Goal: Task Accomplishment & Management: Use online tool/utility

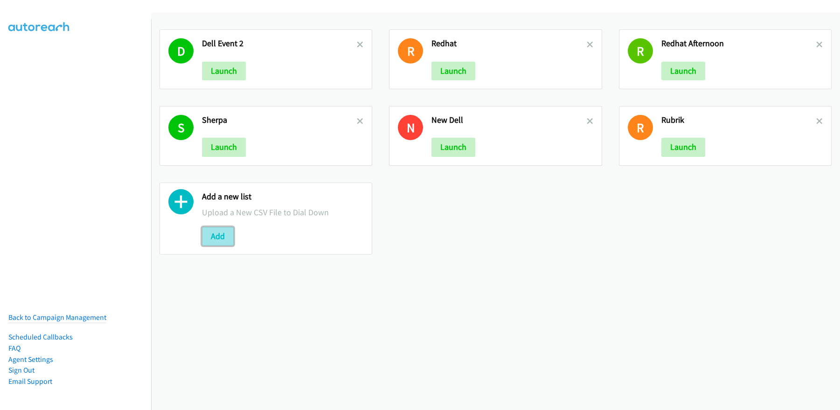
click at [220, 236] on button "Add" at bounding box center [218, 236] width 32 height 19
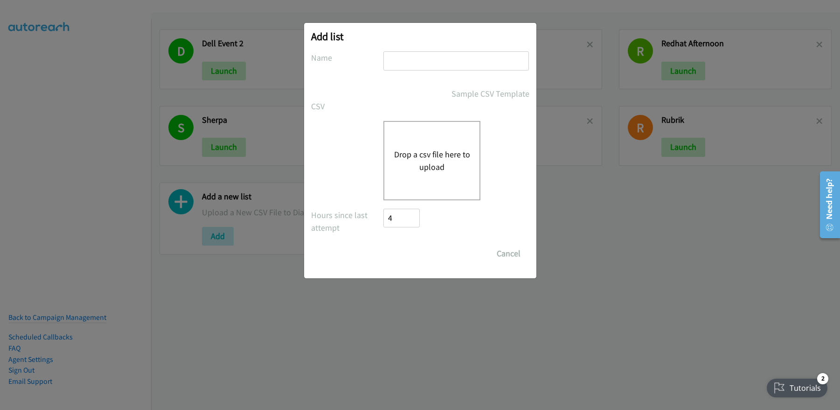
click at [412, 58] on input "text" at bounding box center [457, 60] width 146 height 19
type input "Redhat_Fri"
click at [437, 152] on button "Drop a csv file here to upload" at bounding box center [432, 160] width 77 height 25
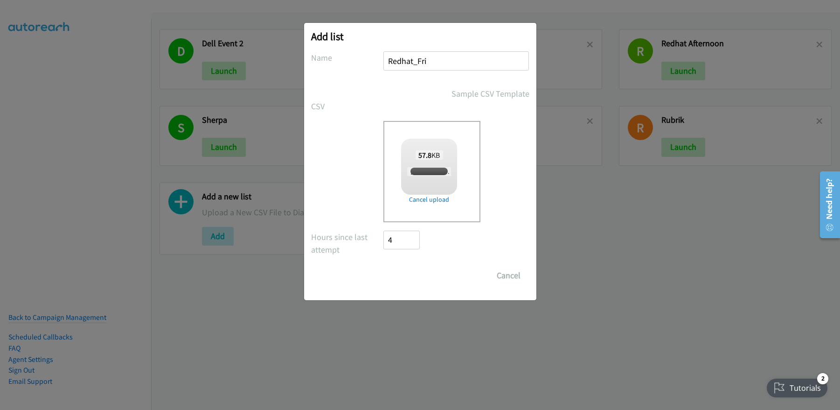
checkbox input "true"
click at [407, 273] on input "Save List" at bounding box center [408, 275] width 49 height 19
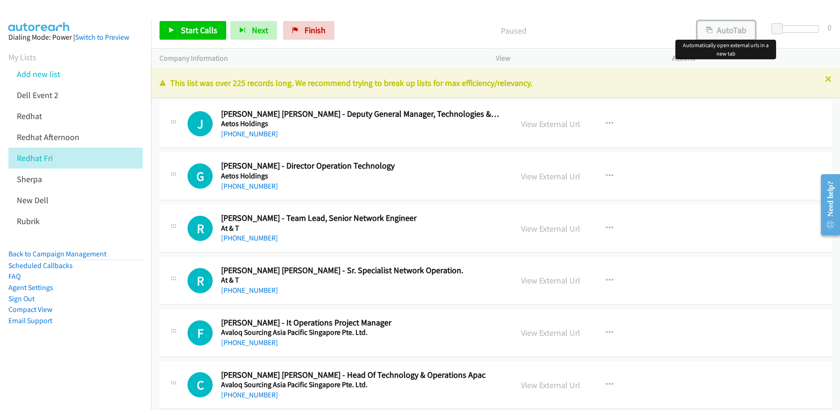
click at [731, 28] on button "AutoTab" at bounding box center [727, 30] width 58 height 19
click at [555, 123] on link "View External Url" at bounding box center [550, 124] width 59 height 11
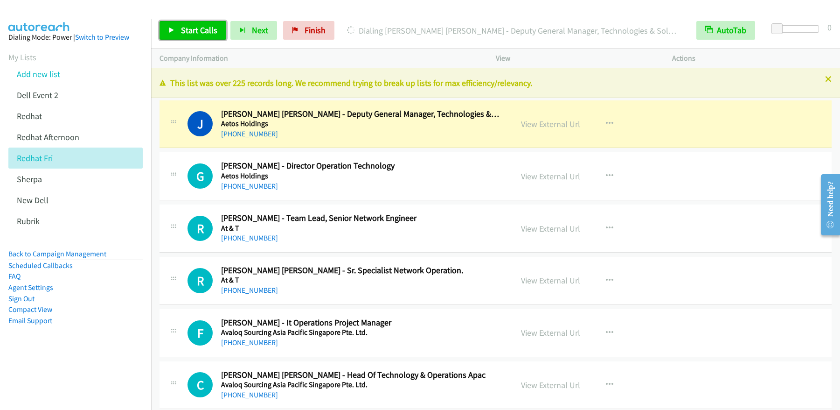
click at [196, 31] on span "Start Calls" at bounding box center [199, 30] width 36 height 11
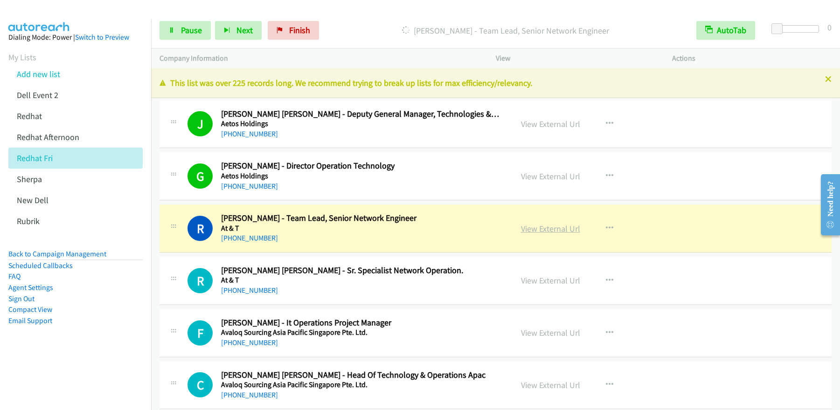
click at [542, 230] on link "View External Url" at bounding box center [550, 228] width 59 height 11
click at [0, 0] on div "Start Calls Pause Next Finish Dialing Raghu Ramamurthy - Team Lead, Senior Netw…" at bounding box center [420, 0] width 840 height 0
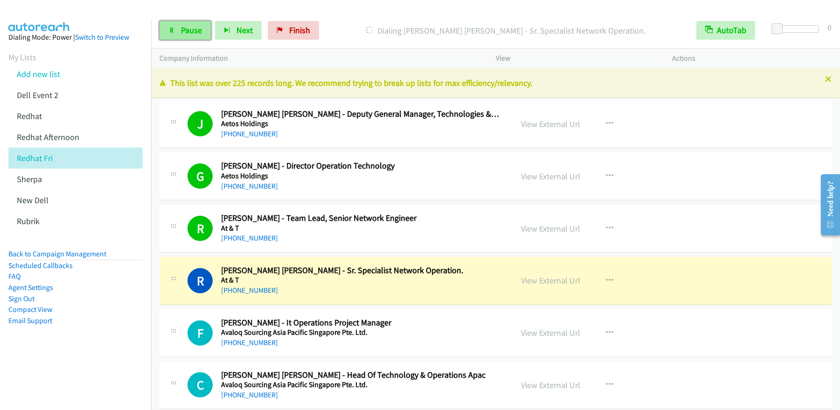
click at [183, 32] on span "Pause" at bounding box center [191, 30] width 21 height 11
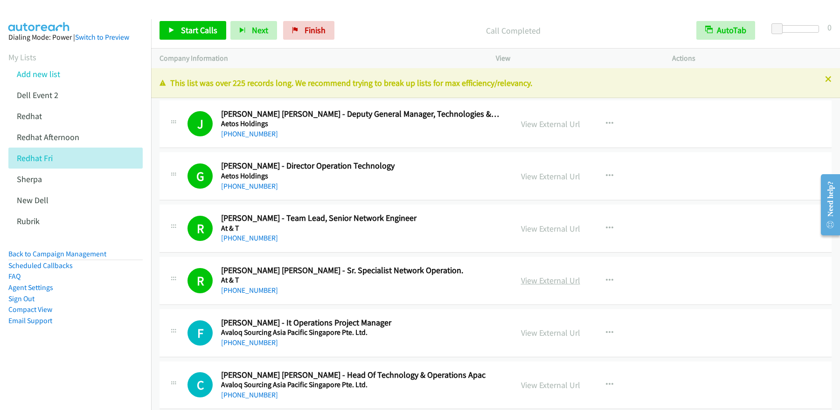
click at [558, 279] on link "View External Url" at bounding box center [550, 280] width 59 height 11
click at [199, 33] on span "Start Calls" at bounding box center [199, 30] width 36 height 11
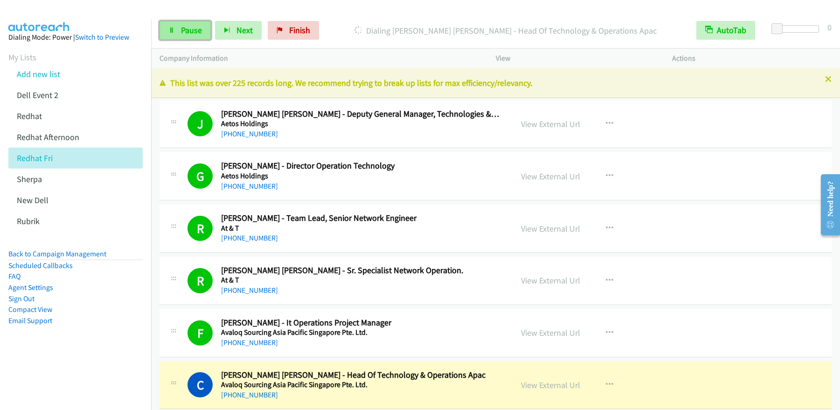
click at [184, 28] on span "Pause" at bounding box center [191, 30] width 21 height 11
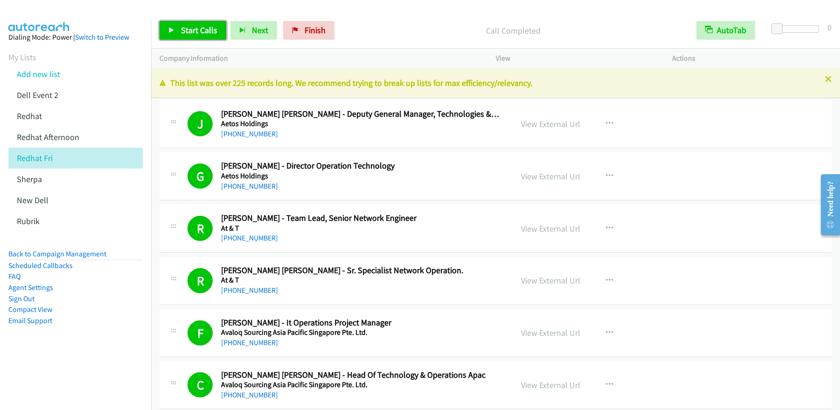
click at [199, 27] on span "Start Calls" at bounding box center [199, 30] width 36 height 11
click at [186, 27] on span "Pause" at bounding box center [191, 30] width 21 height 11
click at [197, 39] on link "Start Calls" at bounding box center [193, 30] width 67 height 19
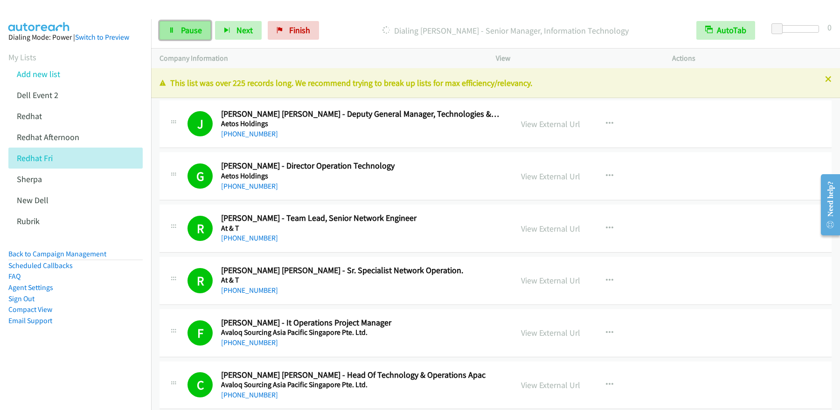
click at [191, 28] on span "Pause" at bounding box center [191, 30] width 21 height 11
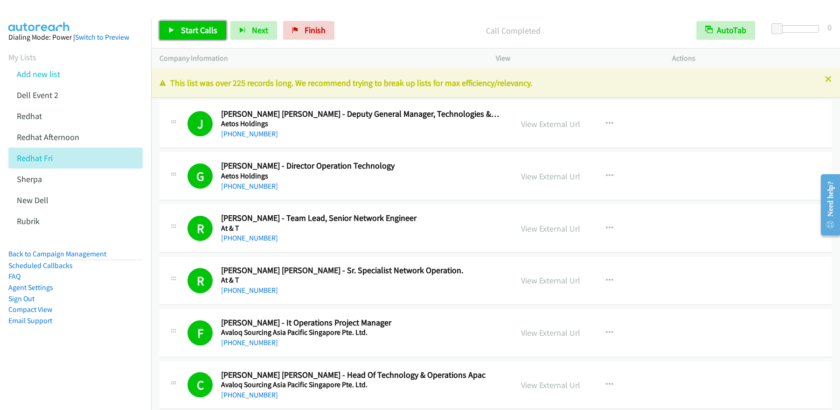
click at [197, 33] on span "Start Calls" at bounding box center [199, 30] width 36 height 11
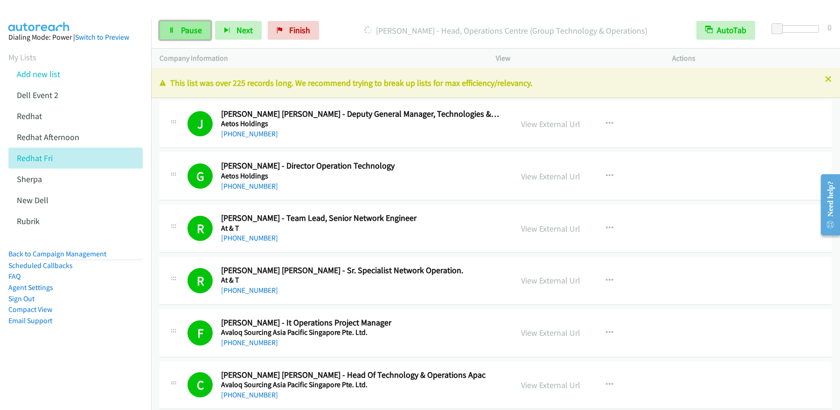
click at [179, 28] on link "Pause" at bounding box center [185, 30] width 51 height 19
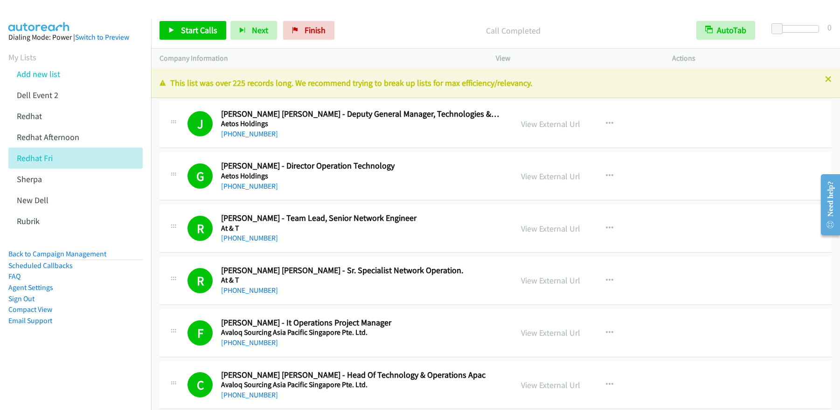
click at [184, 40] on div "Start Calls Pause Next Finish Call Completed AutoTab AutoTab 0" at bounding box center [495, 31] width 689 height 36
click at [189, 32] on span "Start Calls" at bounding box center [199, 30] width 36 height 11
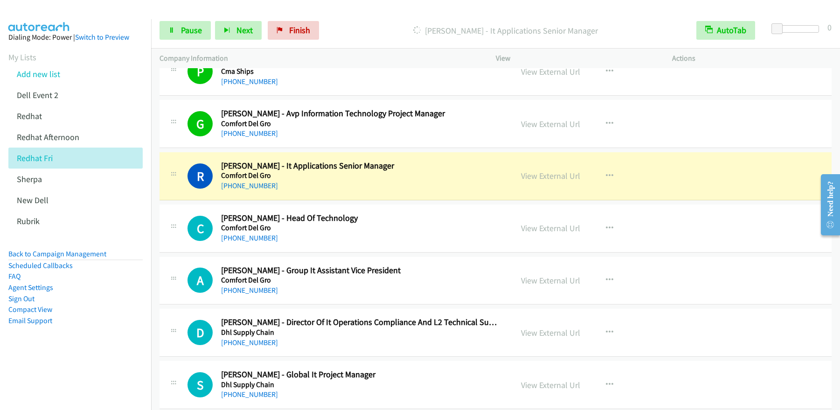
scroll to position [940, 0]
click at [563, 126] on link "View External Url" at bounding box center [550, 123] width 59 height 11
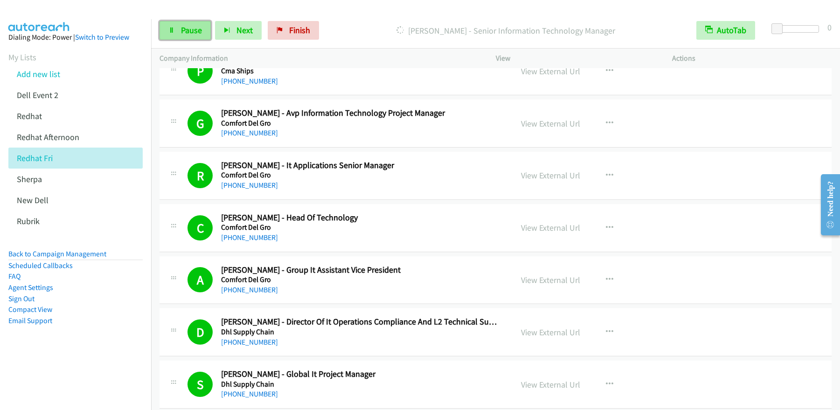
click at [192, 38] on link "Pause" at bounding box center [185, 30] width 51 height 19
click at [192, 33] on span "Start Calls" at bounding box center [199, 30] width 36 height 11
click at [197, 33] on span "Pause" at bounding box center [191, 30] width 21 height 11
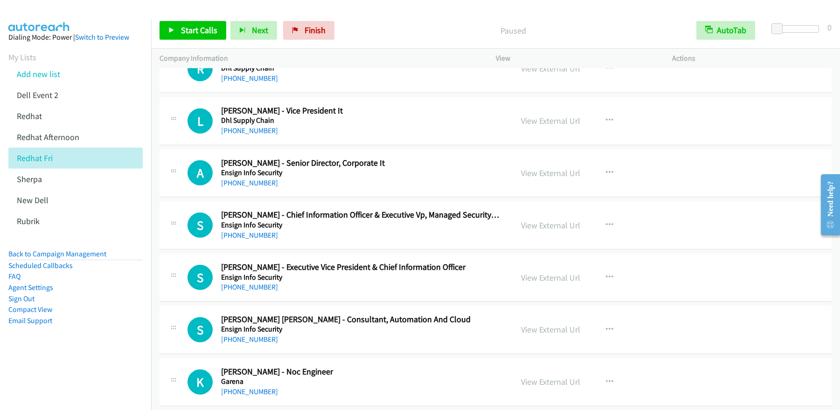
scroll to position [1607, 0]
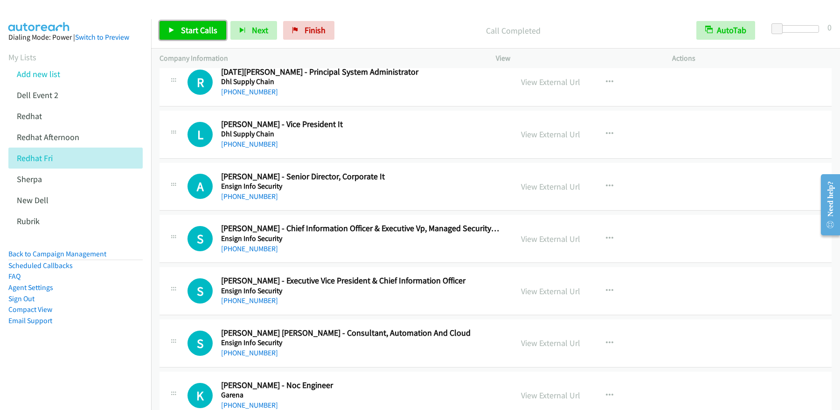
click at [202, 30] on span "Start Calls" at bounding box center [199, 30] width 36 height 11
click at [198, 31] on span "Pause" at bounding box center [191, 30] width 21 height 11
click at [191, 33] on span "Start Calls" at bounding box center [199, 30] width 36 height 11
click at [184, 32] on span "Pause" at bounding box center [191, 30] width 21 height 11
click at [190, 31] on span "Start Calls" at bounding box center [199, 30] width 36 height 11
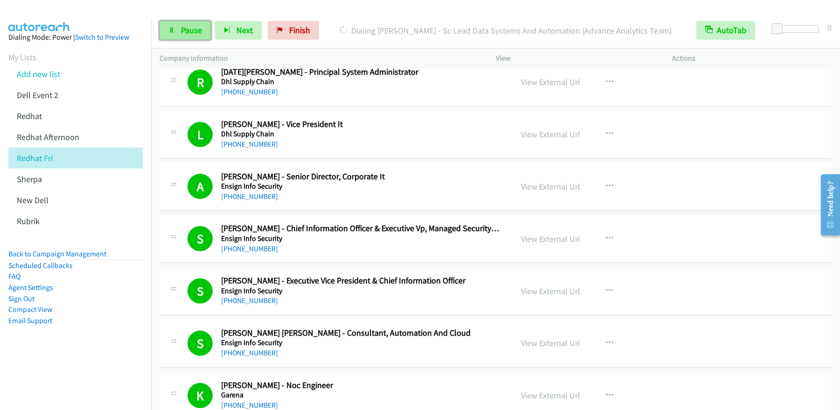
click at [193, 37] on link "Pause" at bounding box center [185, 30] width 51 height 19
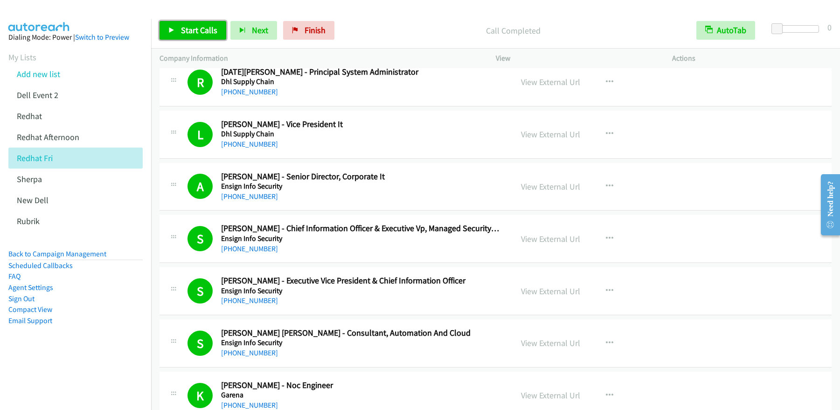
click at [203, 27] on span "Start Calls" at bounding box center [199, 30] width 36 height 11
click at [172, 32] on icon at bounding box center [171, 31] width 7 height 7
click at [200, 23] on link "Start Calls" at bounding box center [193, 30] width 67 height 19
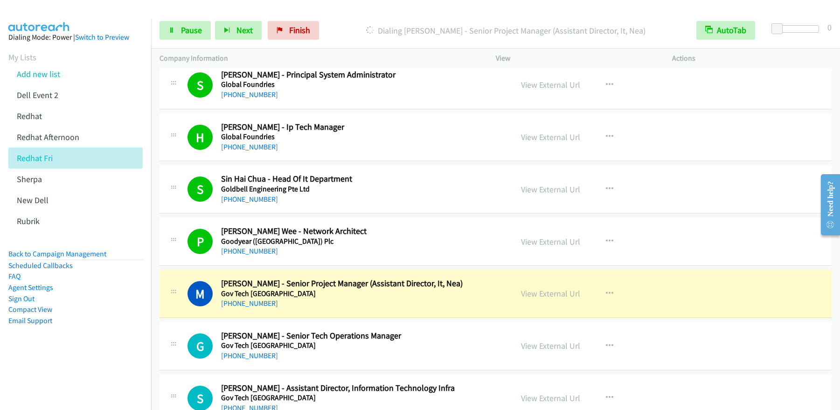
scroll to position [2235, 0]
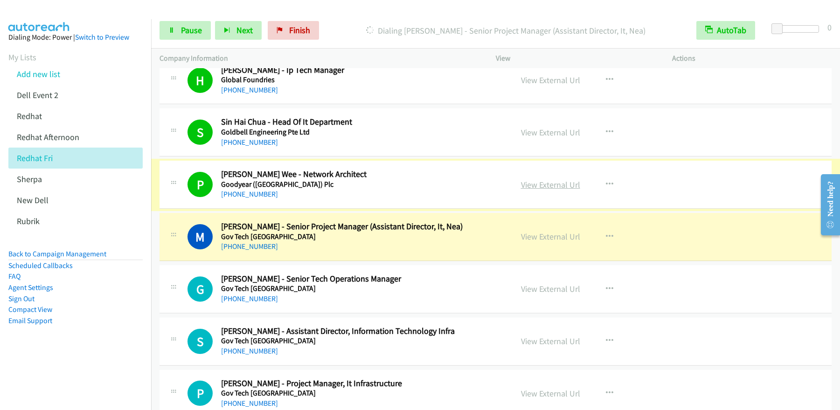
click at [553, 188] on link "View External Url" at bounding box center [550, 184] width 59 height 11
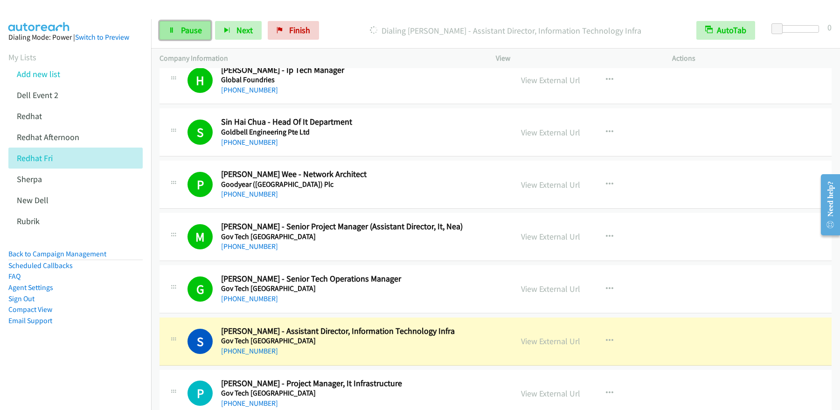
click at [206, 28] on link "Pause" at bounding box center [185, 30] width 51 height 19
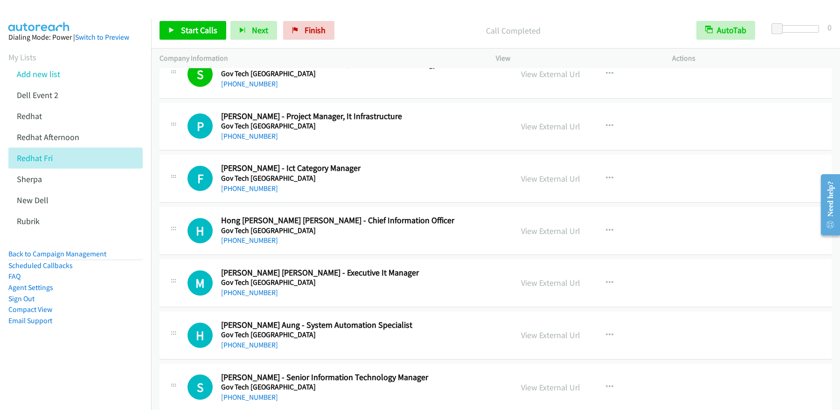
scroll to position [2511, 0]
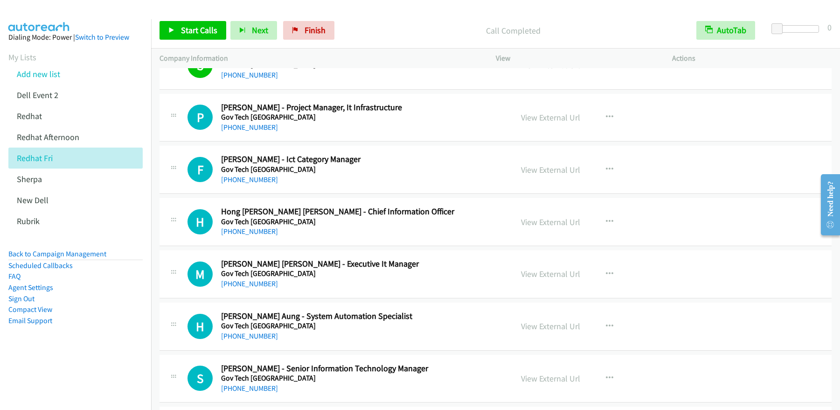
click at [193, 41] on div "Start Calls Pause Next Finish Call Completed AutoTab AutoTab 0" at bounding box center [495, 31] width 689 height 36
click at [203, 32] on span "Start Calls" at bounding box center [199, 30] width 36 height 11
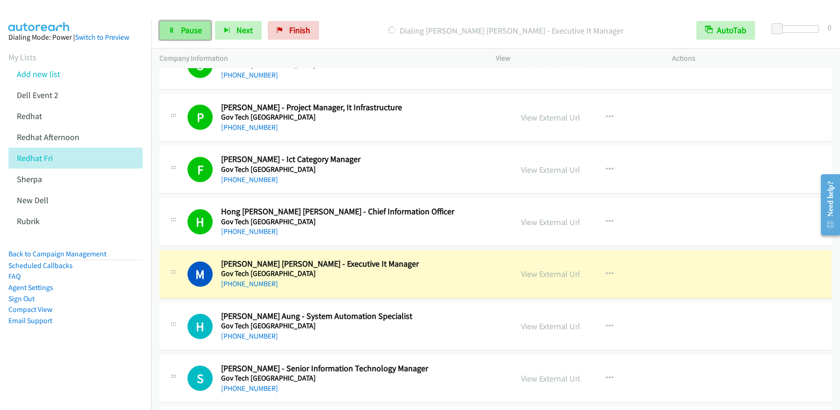
click at [195, 35] on span "Pause" at bounding box center [191, 30] width 21 height 11
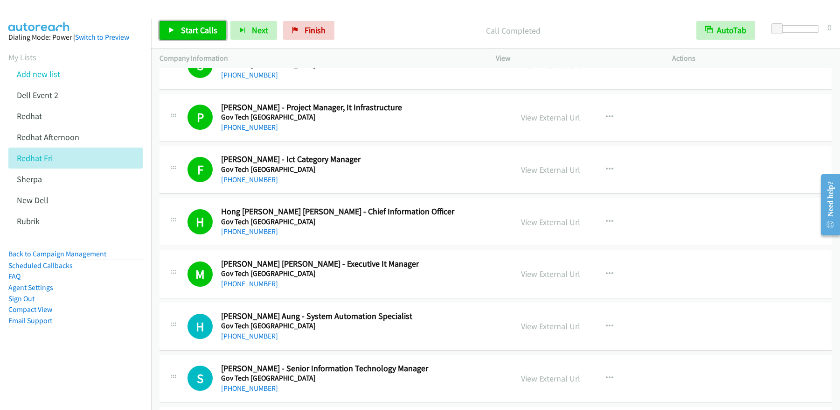
click at [192, 28] on span "Start Calls" at bounding box center [199, 30] width 36 height 11
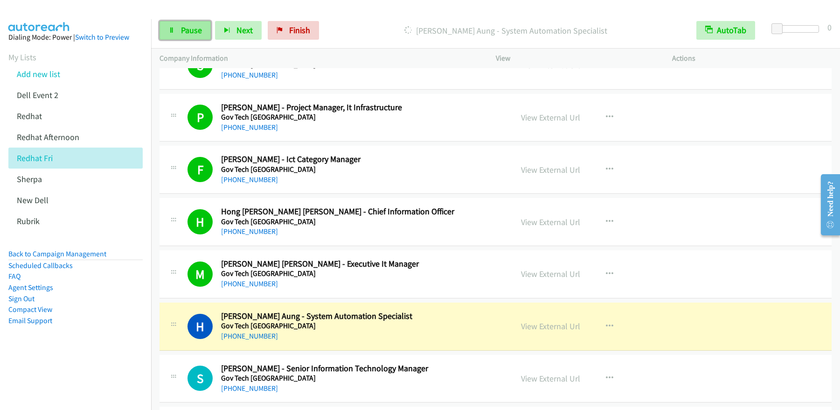
click at [186, 38] on link "Pause" at bounding box center [185, 30] width 51 height 19
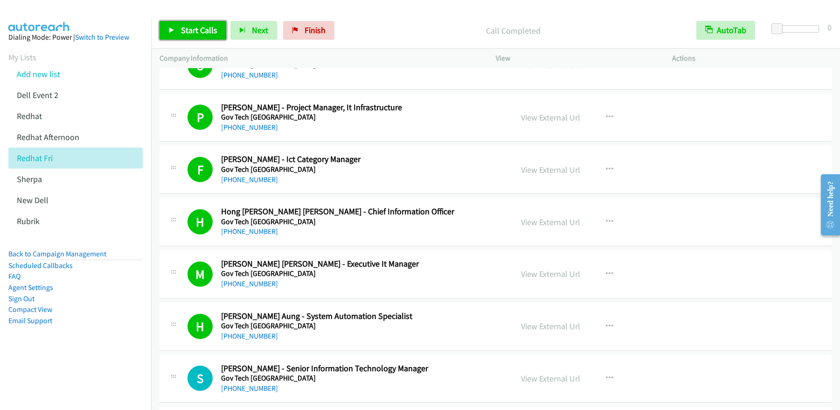
click at [205, 32] on span "Start Calls" at bounding box center [199, 30] width 36 height 11
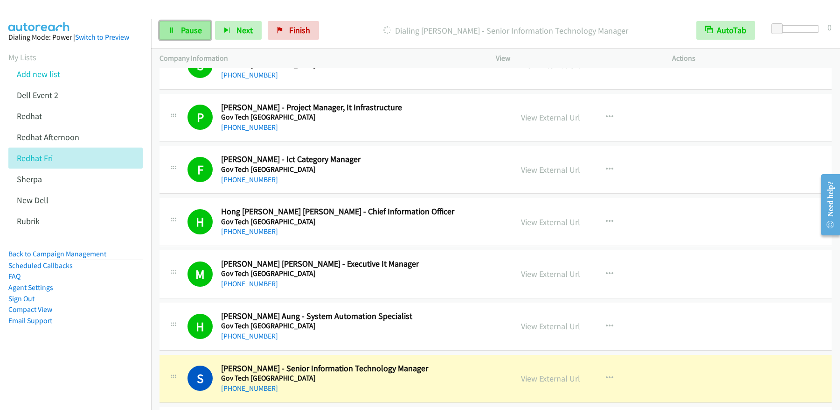
click at [191, 26] on span "Pause" at bounding box center [191, 30] width 21 height 11
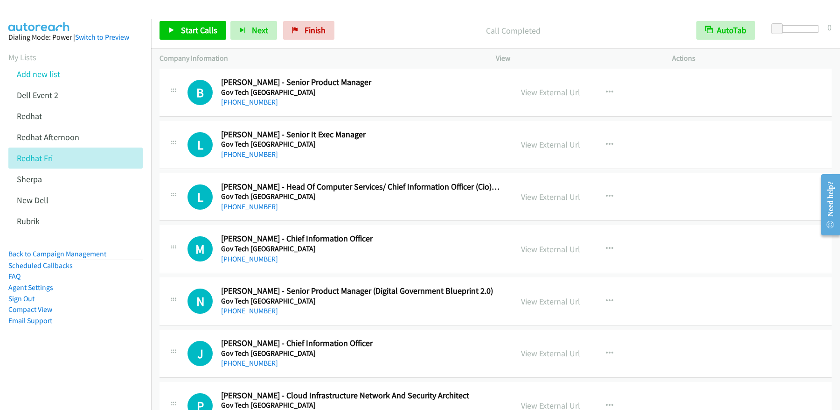
scroll to position [2781, 0]
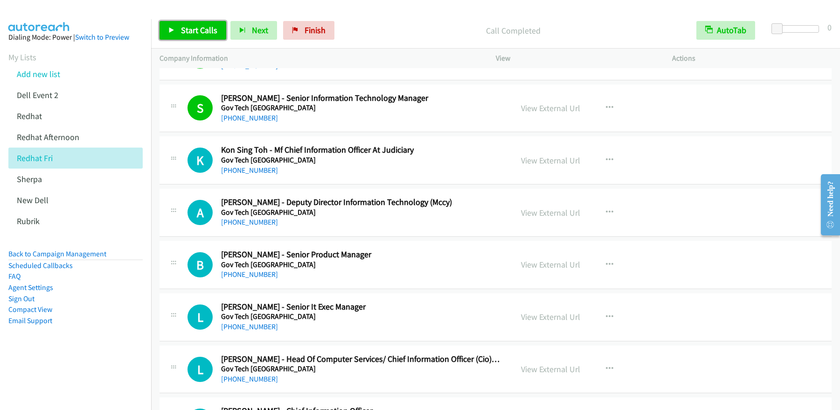
click at [193, 35] on link "Start Calls" at bounding box center [193, 30] width 67 height 19
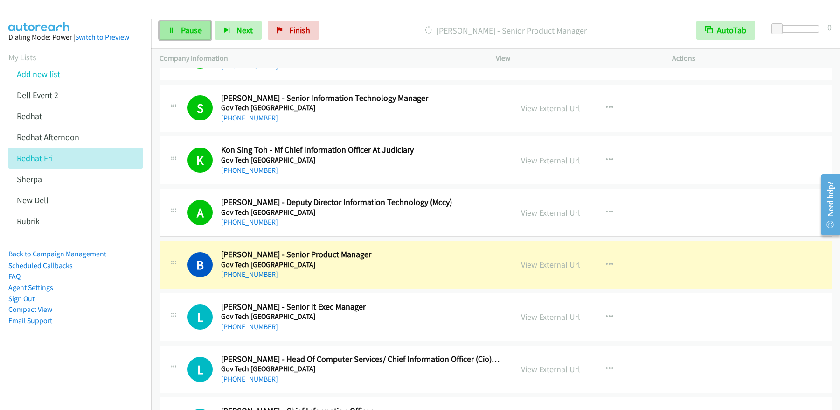
click at [200, 38] on link "Pause" at bounding box center [185, 30] width 51 height 19
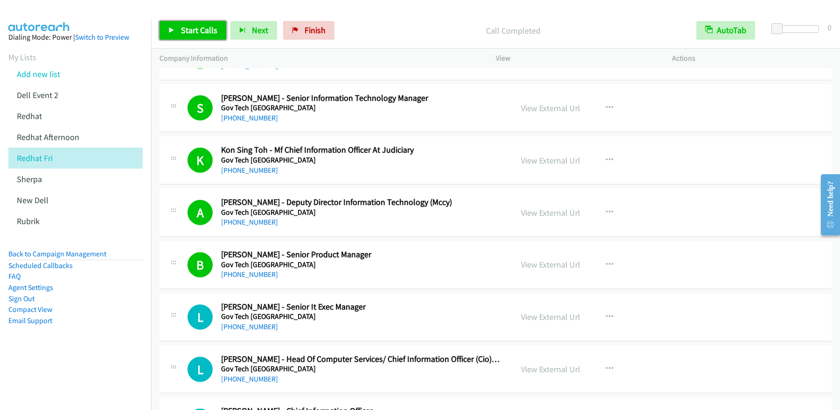
click at [197, 35] on span "Start Calls" at bounding box center [199, 30] width 36 height 11
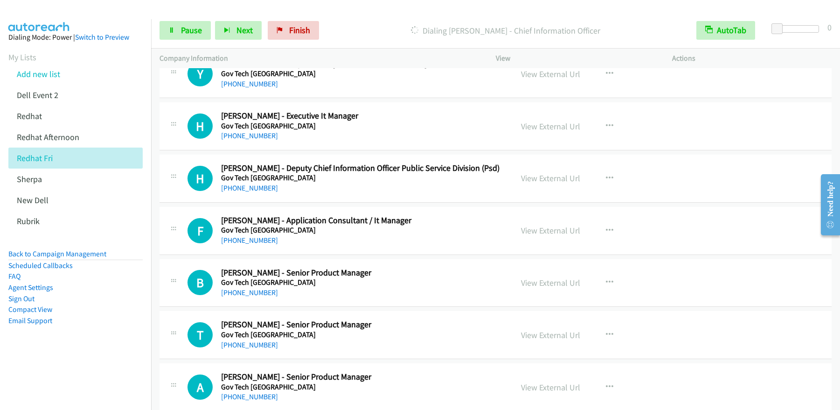
scroll to position [3020, 0]
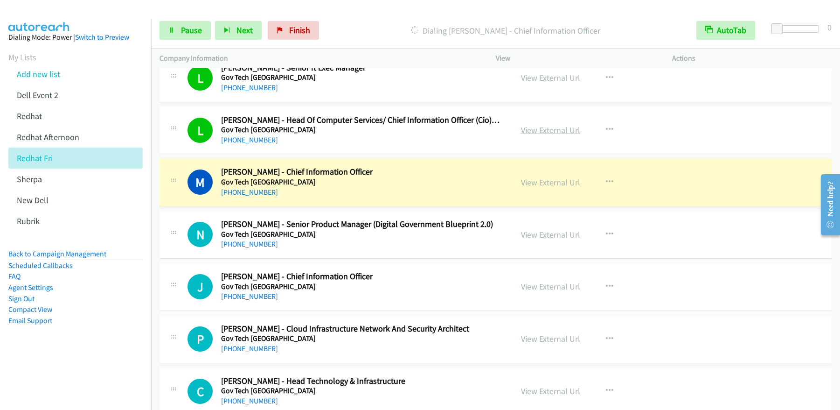
click at [549, 133] on link "View External Url" at bounding box center [550, 130] width 59 height 11
click at [194, 30] on span "Pause" at bounding box center [191, 30] width 21 height 11
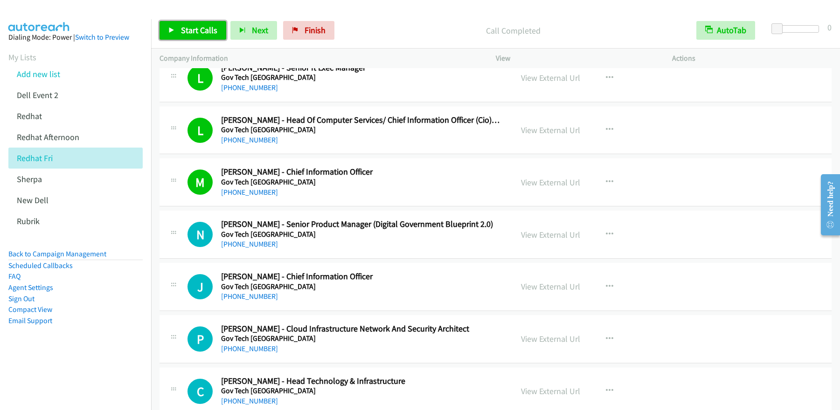
click at [193, 28] on span "Start Calls" at bounding box center [199, 30] width 36 height 11
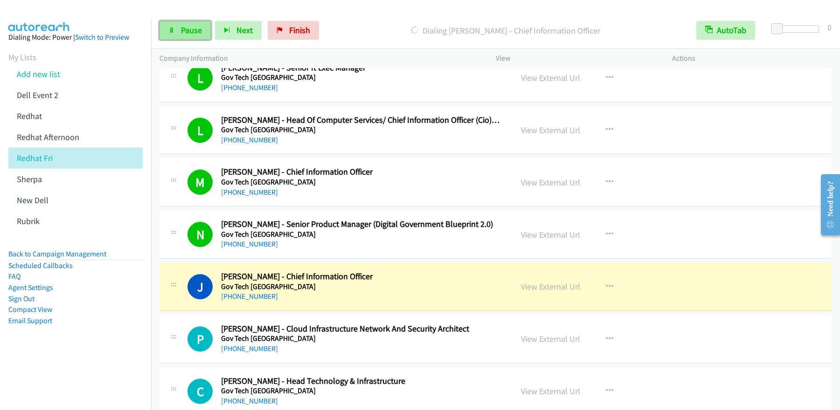
click at [189, 29] on span "Pause" at bounding box center [191, 30] width 21 height 11
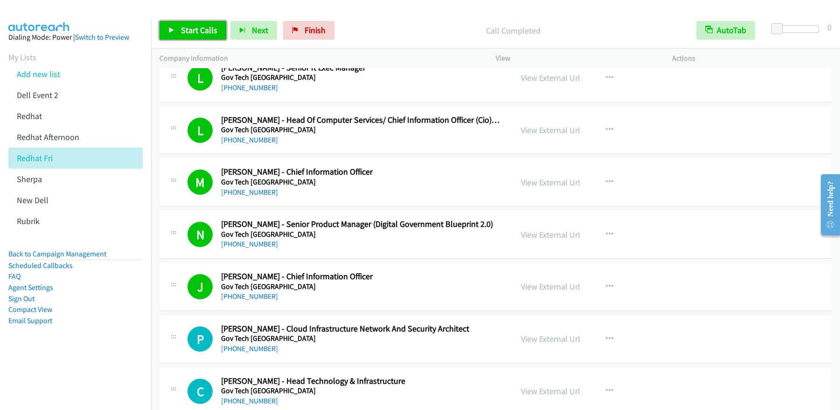
click at [191, 30] on span "Start Calls" at bounding box center [199, 30] width 36 height 11
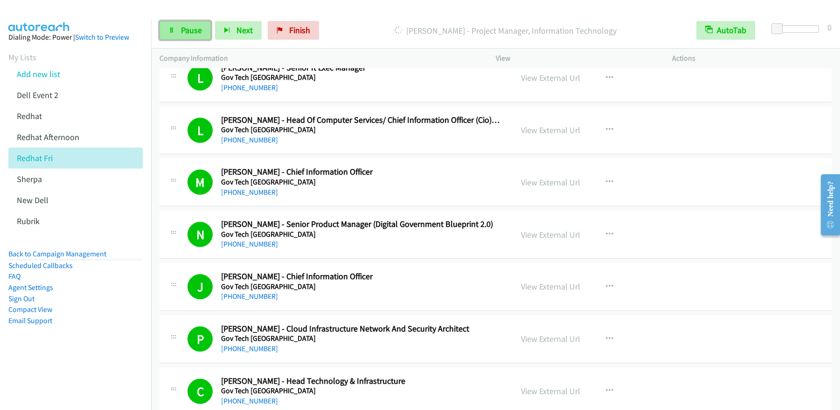
click at [183, 36] on link "Pause" at bounding box center [185, 30] width 51 height 19
click at [197, 34] on span "Start Calls" at bounding box center [199, 30] width 36 height 11
click at [184, 28] on span "Pause" at bounding box center [191, 30] width 21 height 11
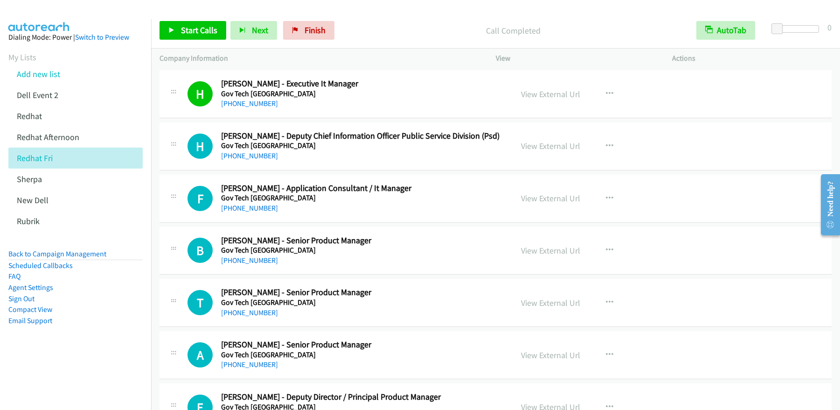
scroll to position [3468, 0]
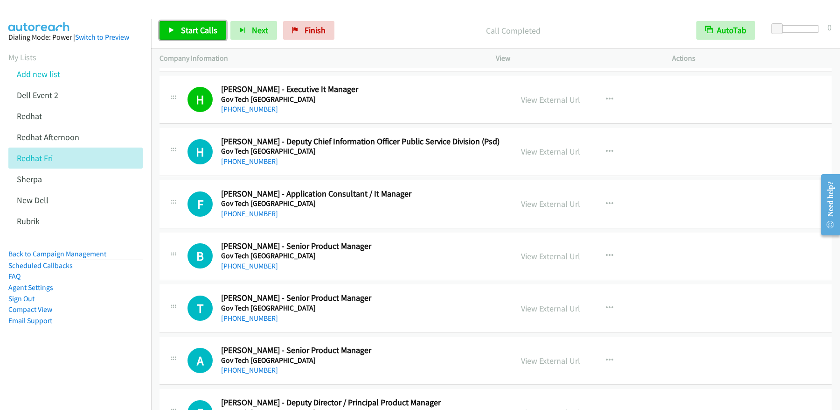
drag, startPoint x: 195, startPoint y: 32, endPoint x: 195, endPoint y: 47, distance: 14.5
click at [195, 32] on span "Start Calls" at bounding box center [199, 30] width 36 height 11
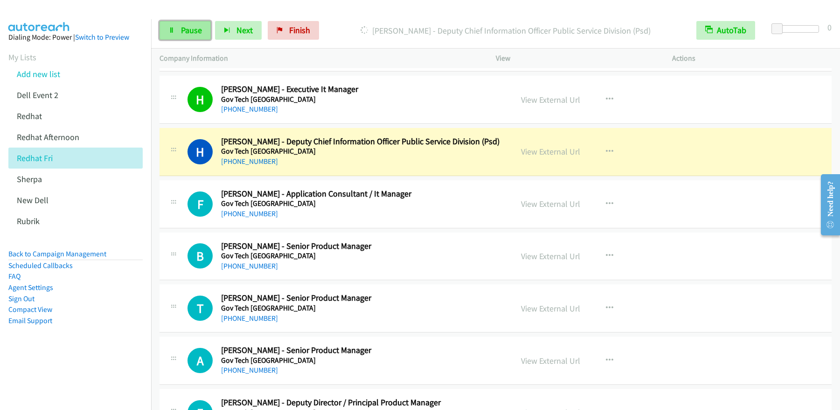
click at [206, 30] on link "Pause" at bounding box center [185, 30] width 51 height 19
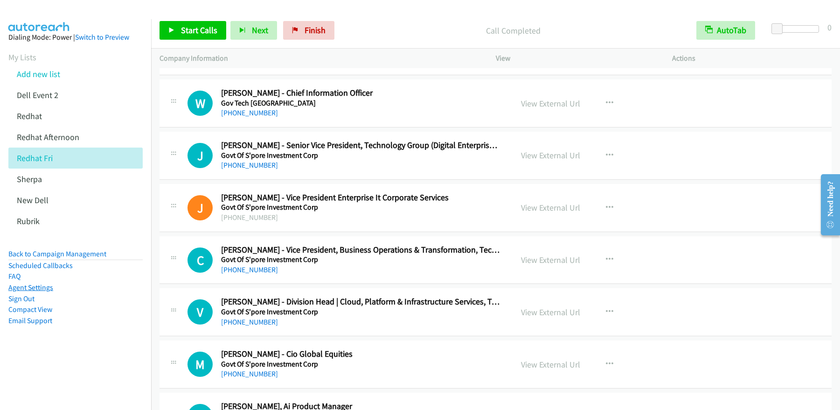
scroll to position [4563, 0]
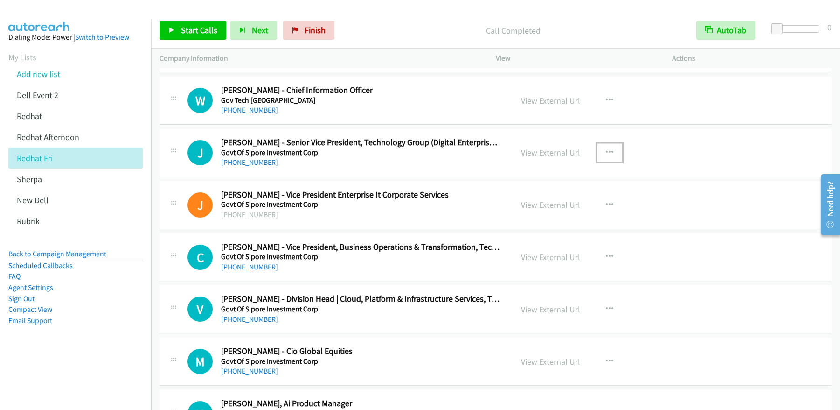
click at [607, 154] on icon "button" at bounding box center [609, 152] width 7 height 7
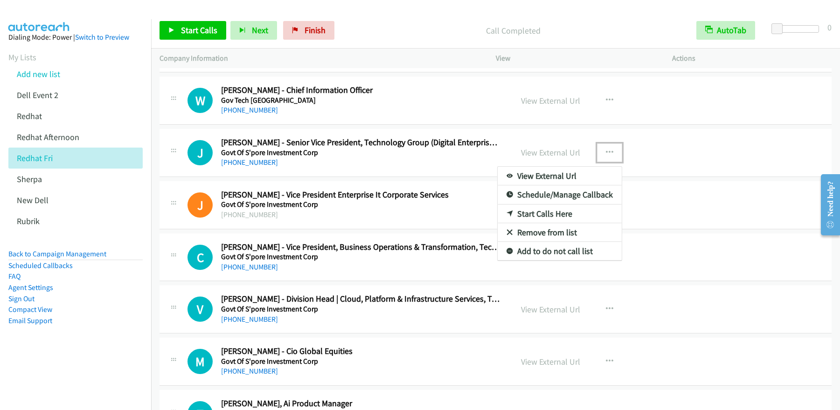
click at [545, 231] on link "Remove from list" at bounding box center [560, 232] width 124 height 19
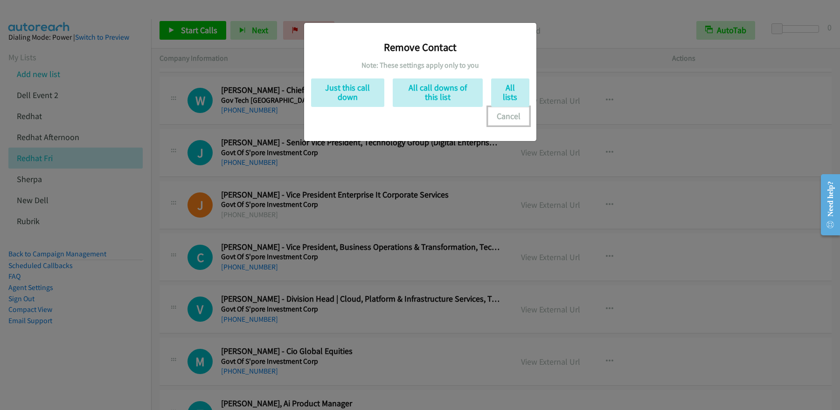
click at [522, 117] on button "Cancel" at bounding box center [509, 116] width 42 height 19
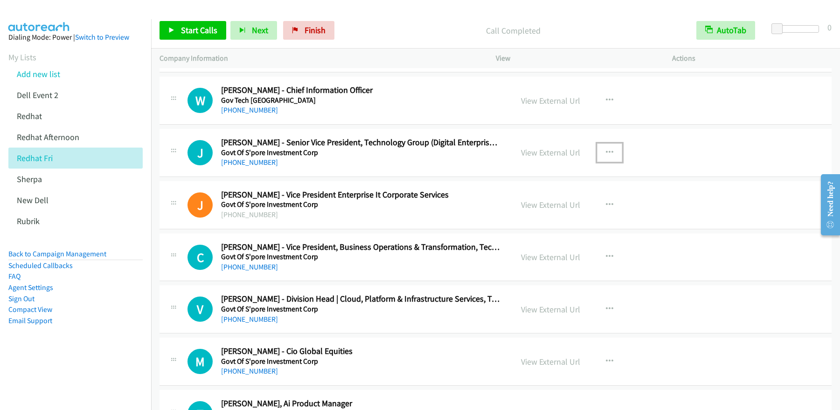
drag, startPoint x: 604, startPoint y: 152, endPoint x: 591, endPoint y: 168, distance: 20.6
click at [606, 152] on icon "button" at bounding box center [609, 152] width 7 height 7
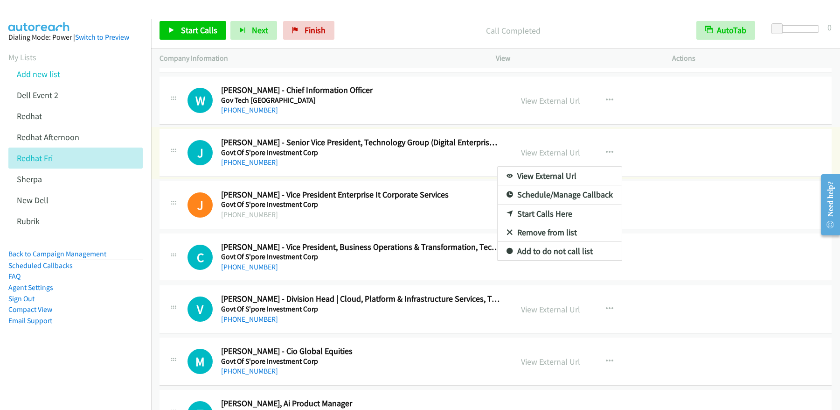
click at [546, 216] on link "Start Calls Here" at bounding box center [560, 213] width 124 height 19
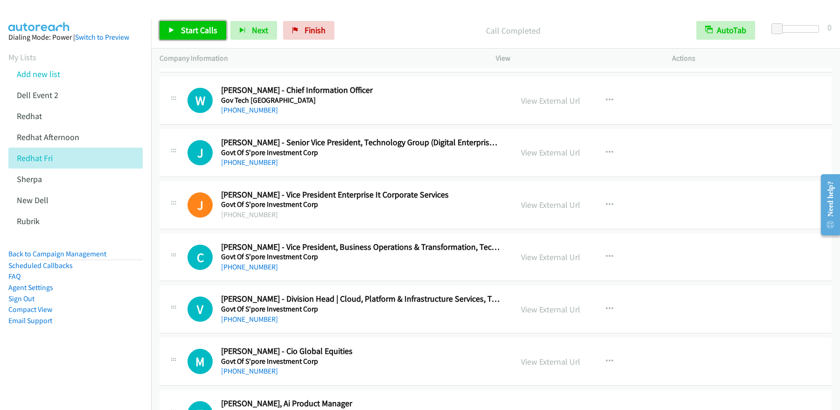
click at [201, 34] on span "Start Calls" at bounding box center [199, 30] width 36 height 11
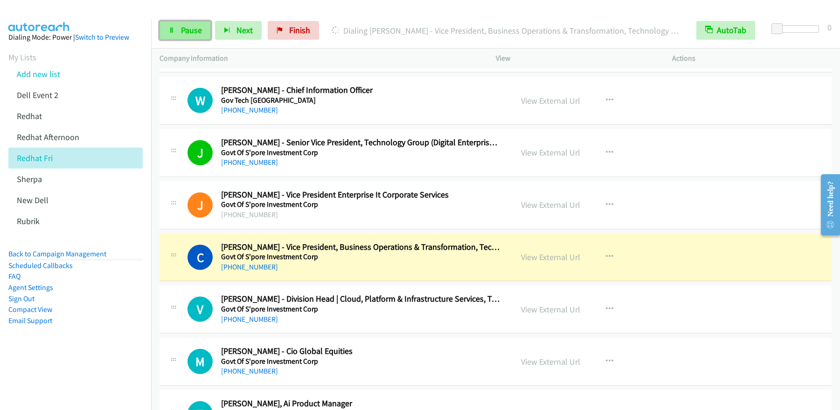
click at [189, 33] on span "Pause" at bounding box center [191, 30] width 21 height 11
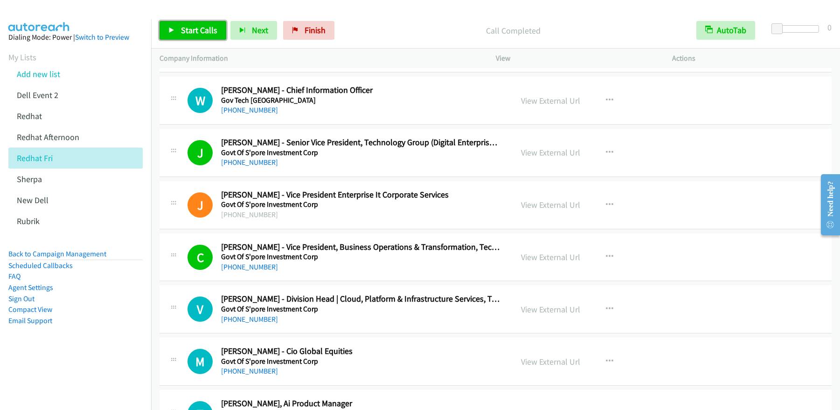
click at [198, 26] on span "Start Calls" at bounding box center [199, 30] width 36 height 11
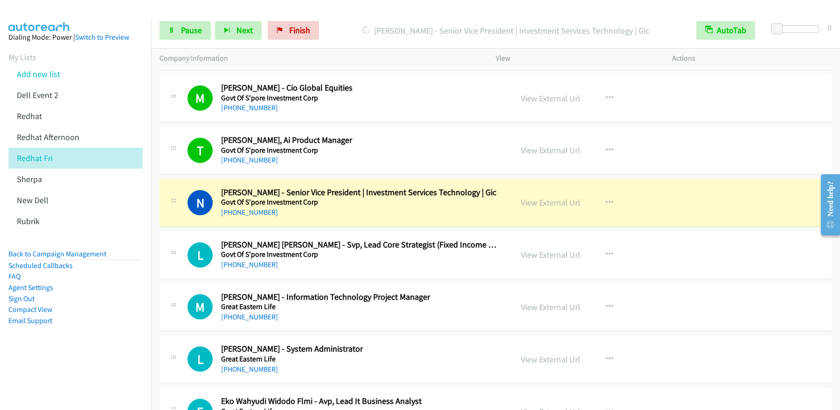
scroll to position [4823, 0]
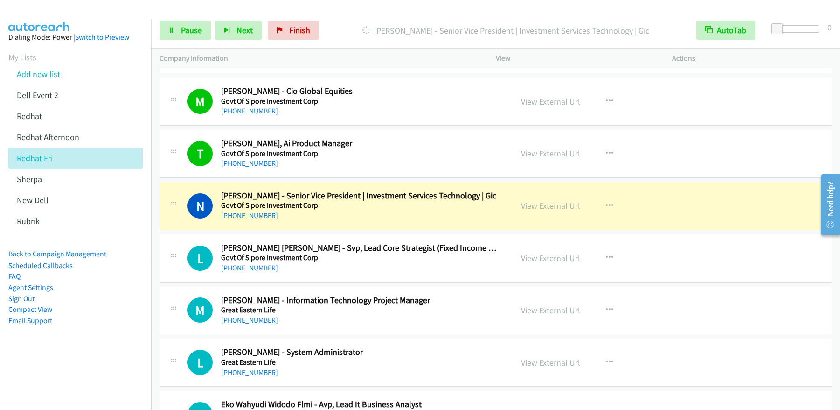
click at [558, 156] on link "View External Url" at bounding box center [550, 153] width 59 height 11
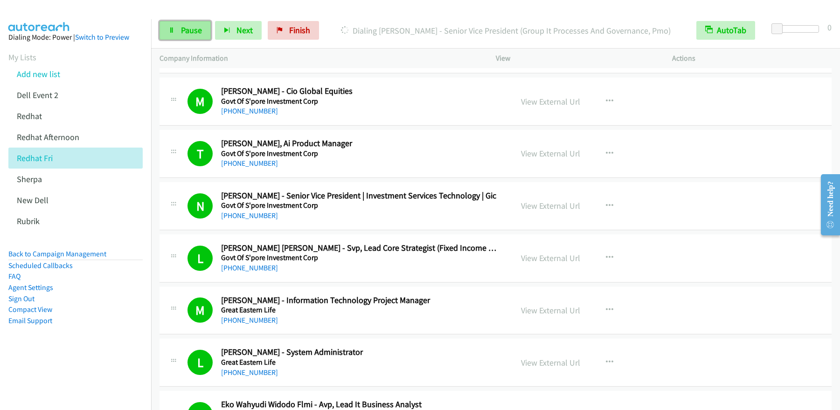
click at [175, 36] on link "Pause" at bounding box center [185, 30] width 51 height 19
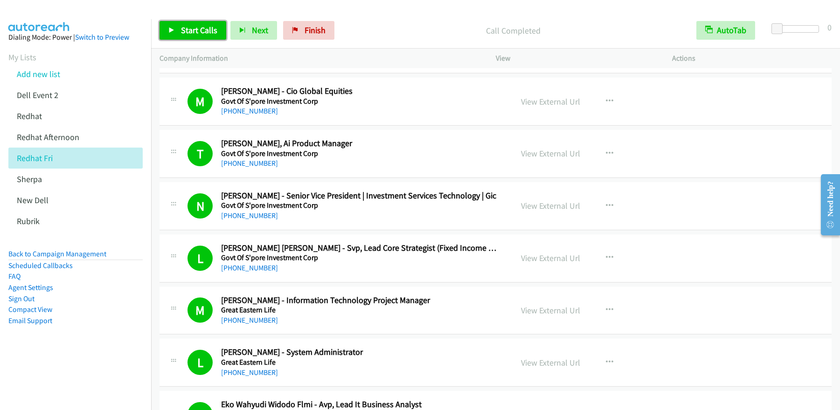
click at [210, 32] on span "Start Calls" at bounding box center [199, 30] width 36 height 11
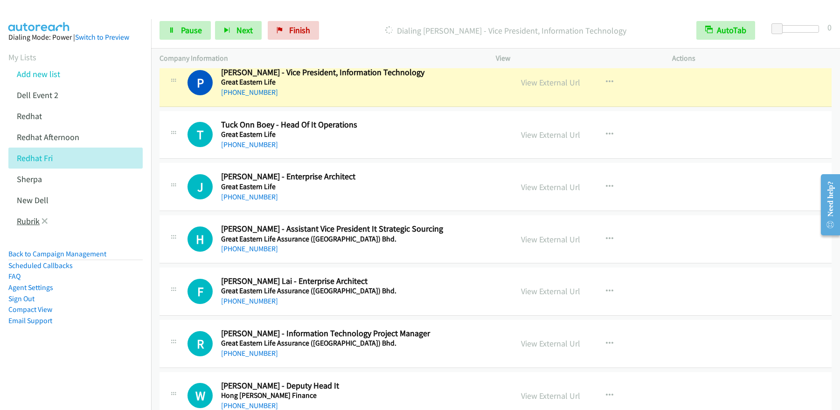
scroll to position [5830, 0]
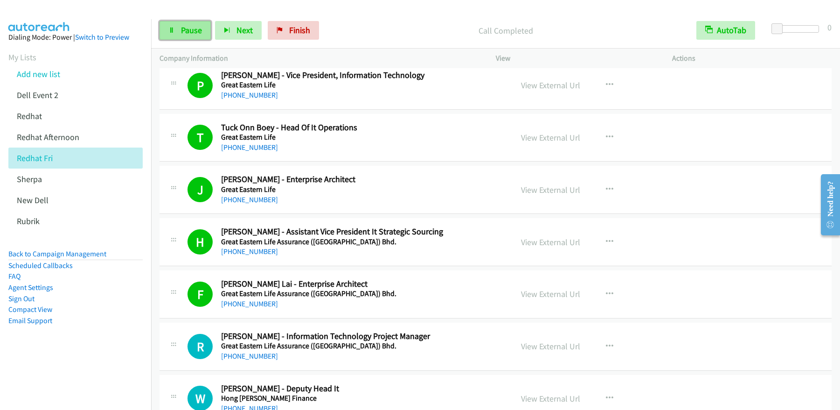
click at [191, 30] on span "Pause" at bounding box center [191, 30] width 21 height 11
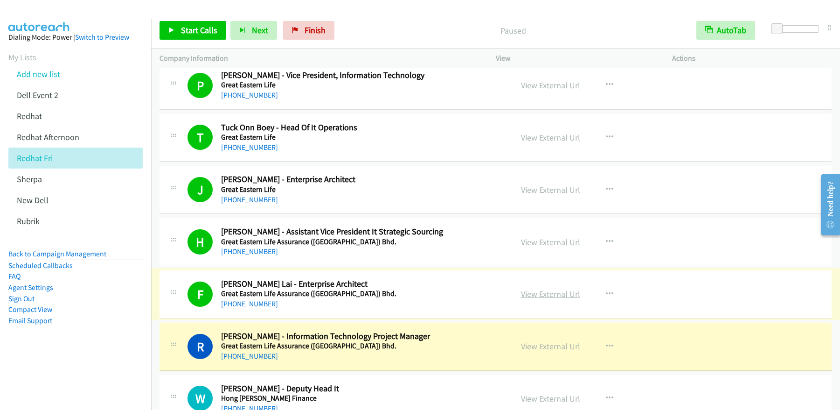
click at [561, 294] on link "View External Url" at bounding box center [550, 293] width 59 height 11
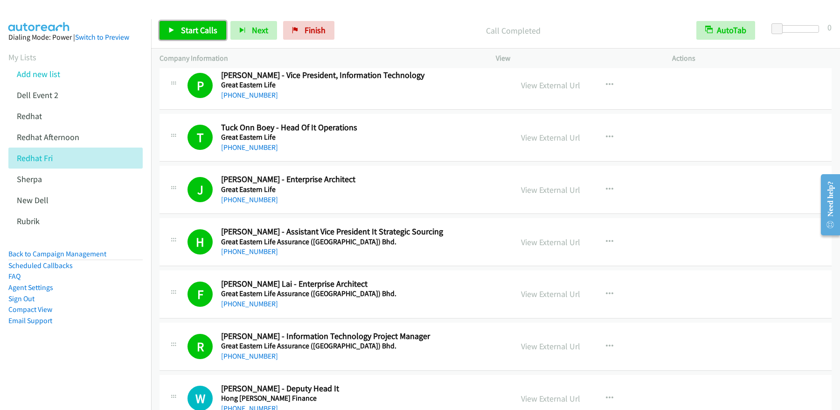
click at [195, 35] on span "Start Calls" at bounding box center [199, 30] width 36 height 11
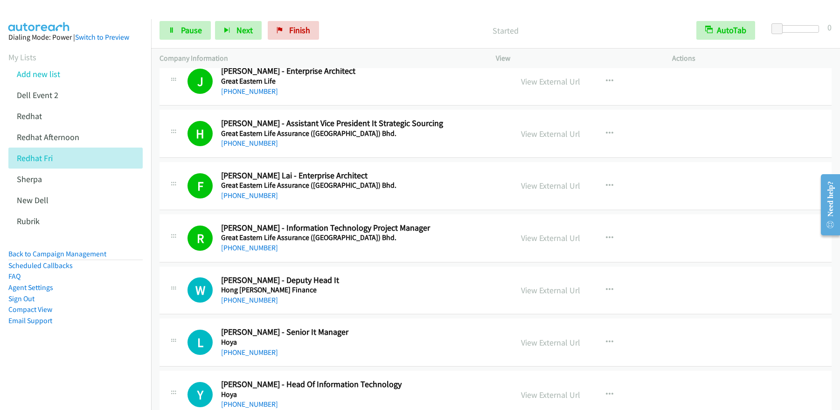
scroll to position [6128, 0]
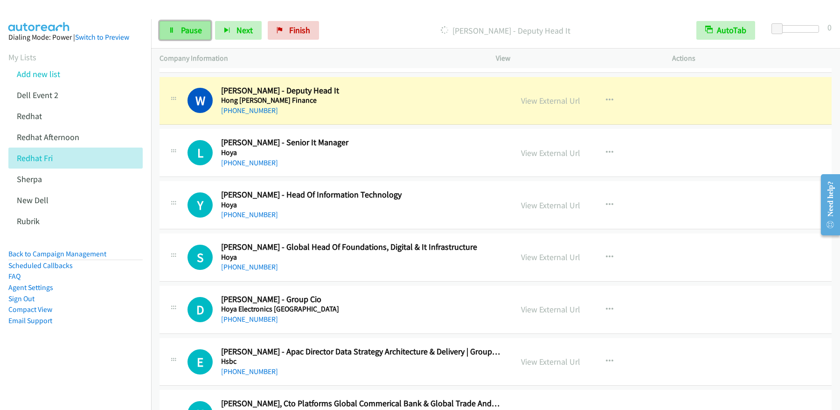
click at [182, 35] on span "Pause" at bounding box center [191, 30] width 21 height 11
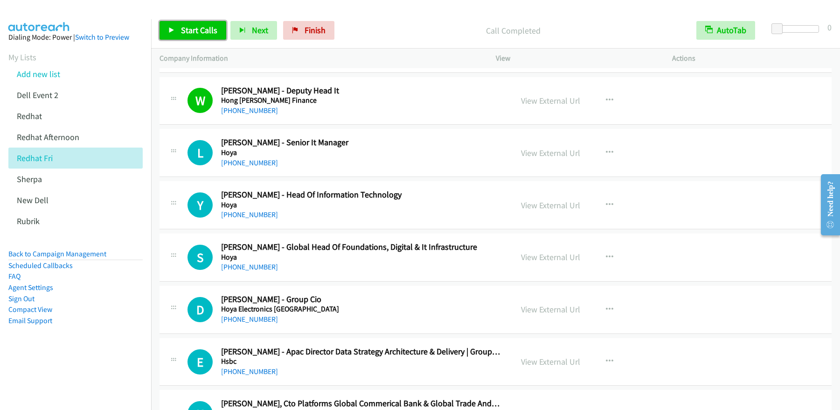
click at [194, 37] on link "Start Calls" at bounding box center [193, 30] width 67 height 19
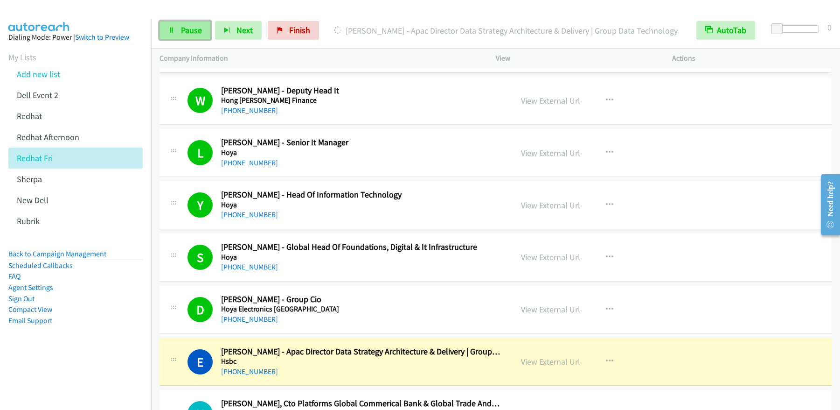
click at [200, 28] on span "Pause" at bounding box center [191, 30] width 21 height 11
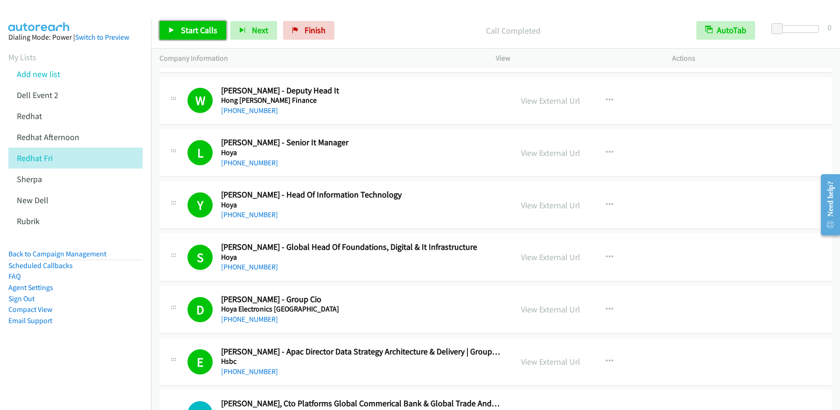
click at [183, 33] on span "Start Calls" at bounding box center [199, 30] width 36 height 11
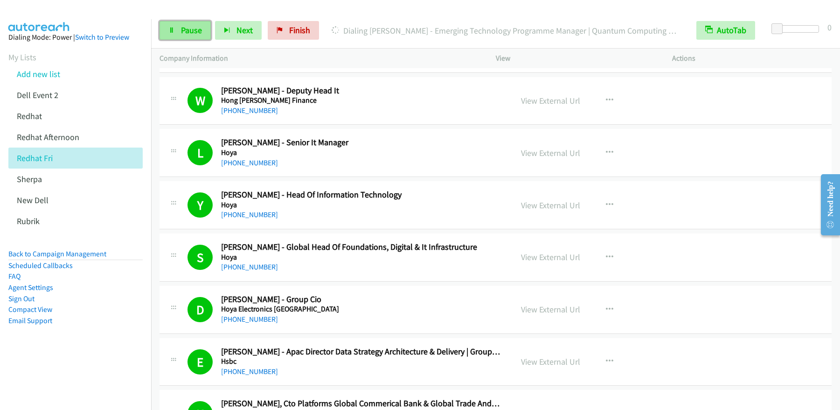
click at [201, 33] on span "Pause" at bounding box center [191, 30] width 21 height 11
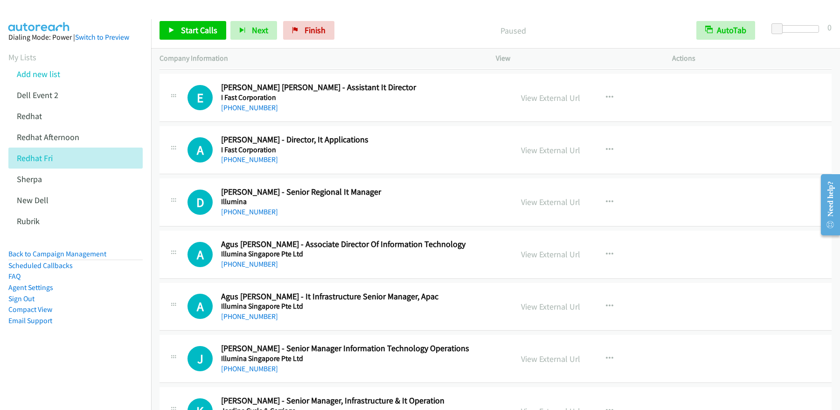
scroll to position [6748, 0]
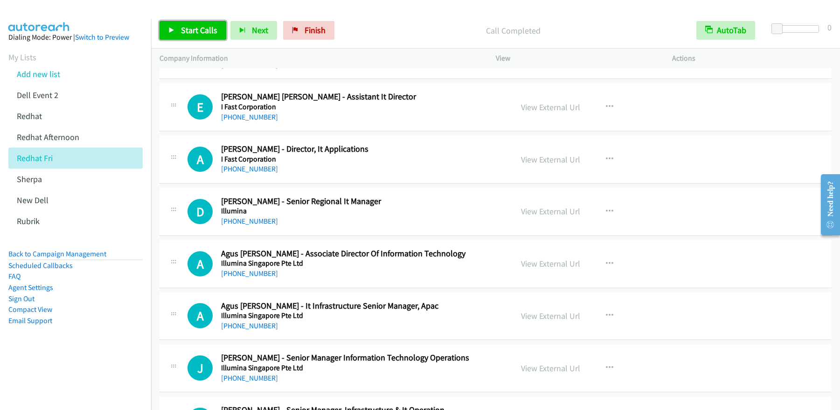
click at [203, 30] on span "Start Calls" at bounding box center [199, 30] width 36 height 11
click at [188, 32] on span "Pause" at bounding box center [191, 30] width 21 height 11
click at [190, 34] on span "Start Calls" at bounding box center [199, 30] width 36 height 11
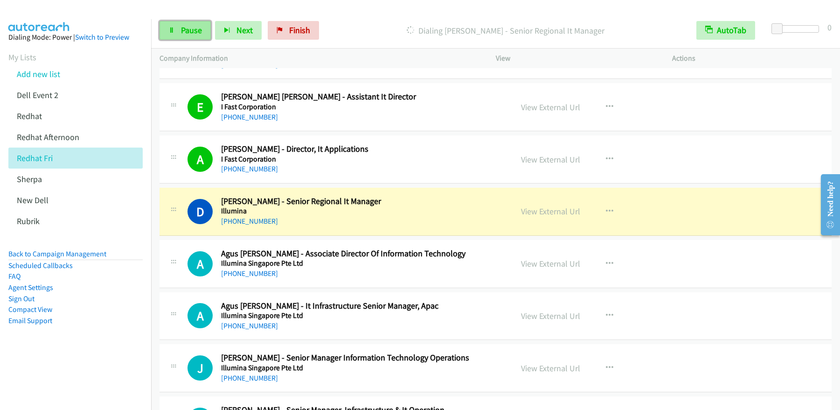
click at [195, 33] on span "Pause" at bounding box center [191, 30] width 21 height 11
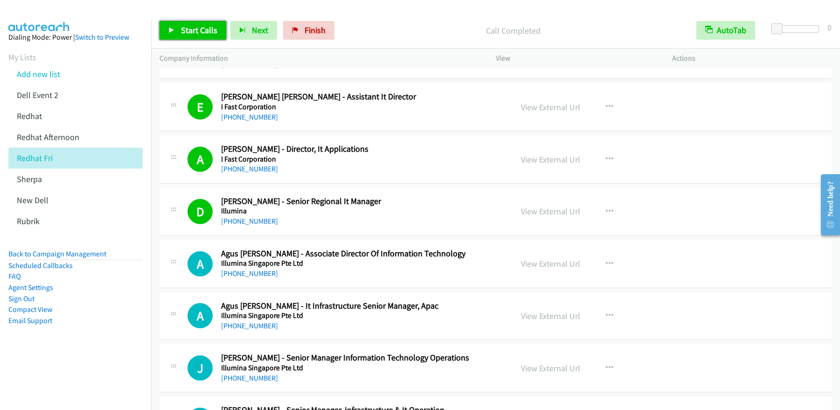
click at [198, 32] on span "Start Calls" at bounding box center [199, 30] width 36 height 11
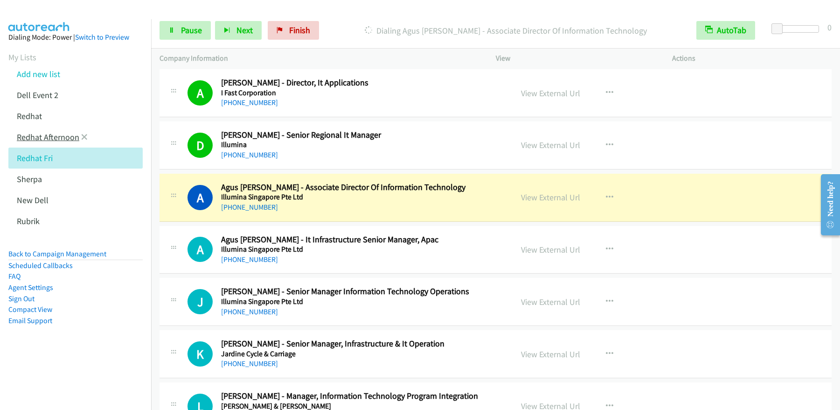
scroll to position [6866, 0]
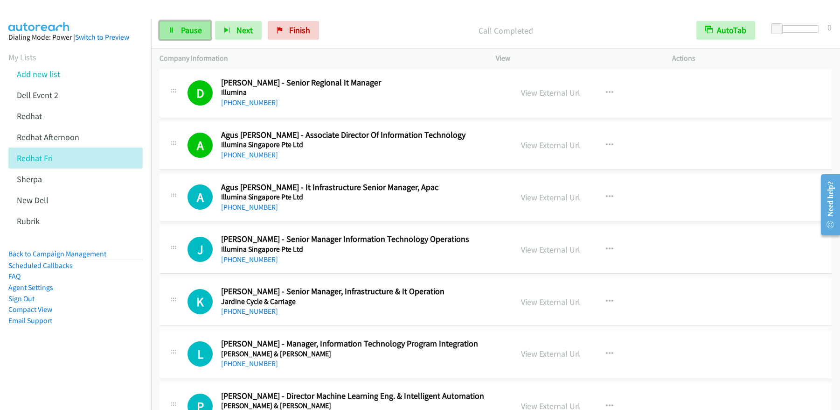
click at [199, 33] on span "Pause" at bounding box center [191, 30] width 21 height 11
click at [195, 35] on link "Start Calls" at bounding box center [193, 30] width 67 height 19
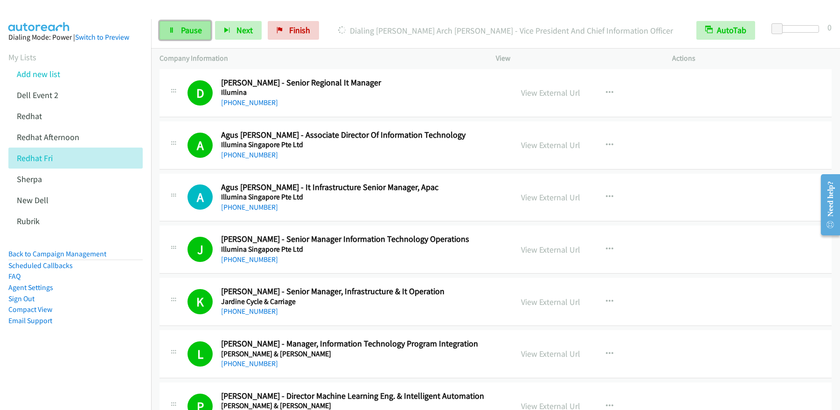
click at [191, 33] on span "Pause" at bounding box center [191, 30] width 21 height 11
